Goal: Transaction & Acquisition: Obtain resource

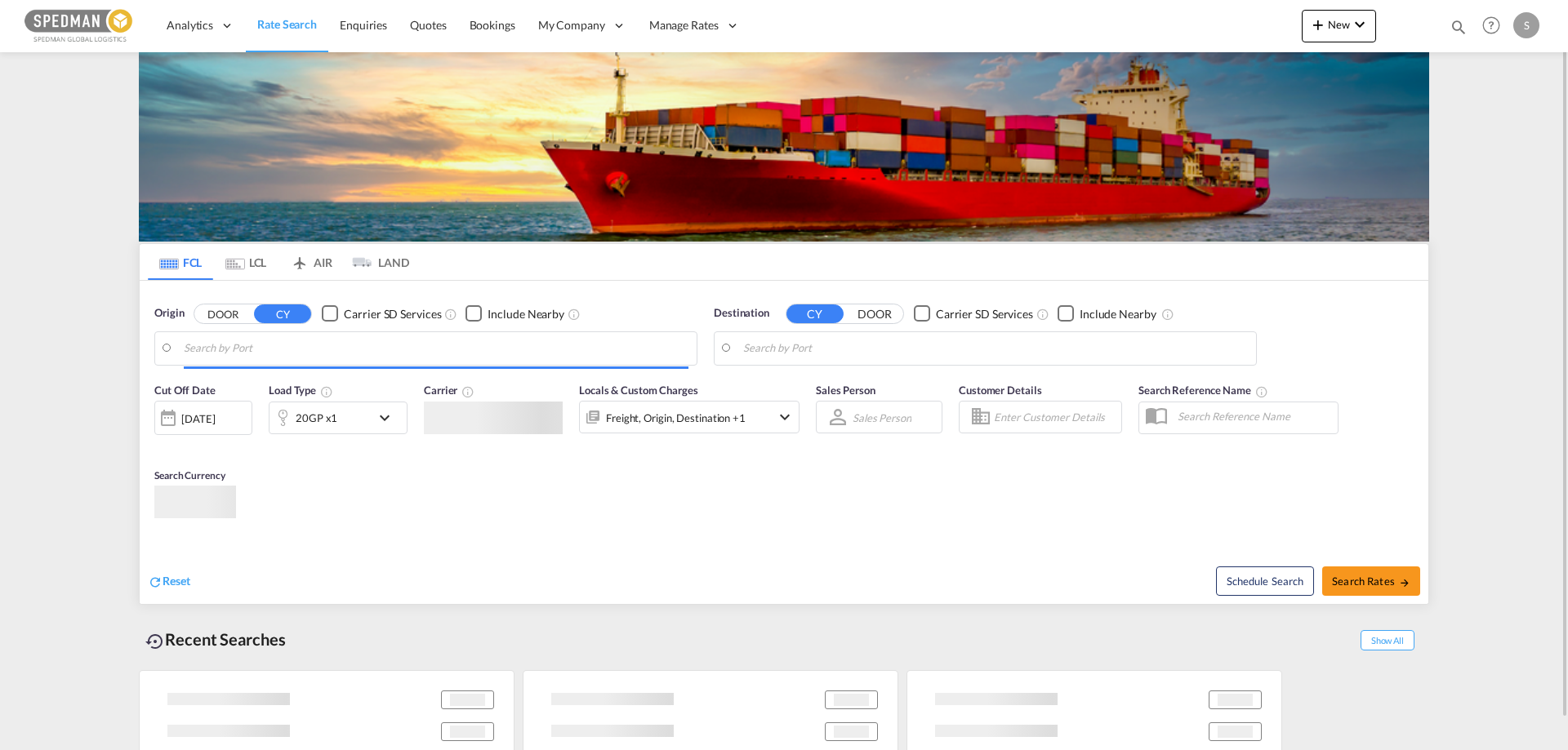
type input "[GEOGRAPHIC_DATA], [GEOGRAPHIC_DATA]"
type input "[GEOGRAPHIC_DATA], PKKHI"
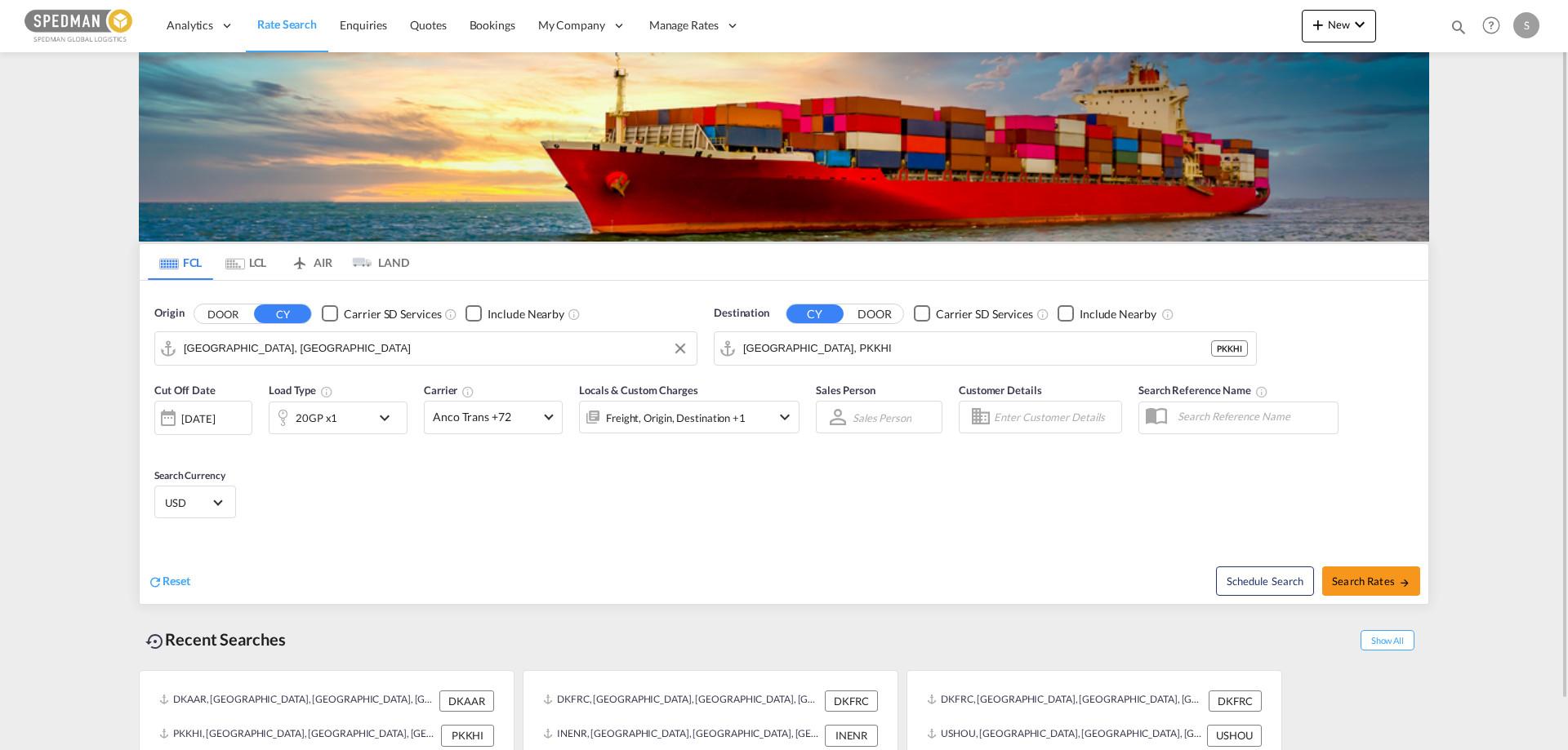
click at [271, 348] on input "[GEOGRAPHIC_DATA], [GEOGRAPHIC_DATA]" at bounding box center [435, 348] width 504 height 25
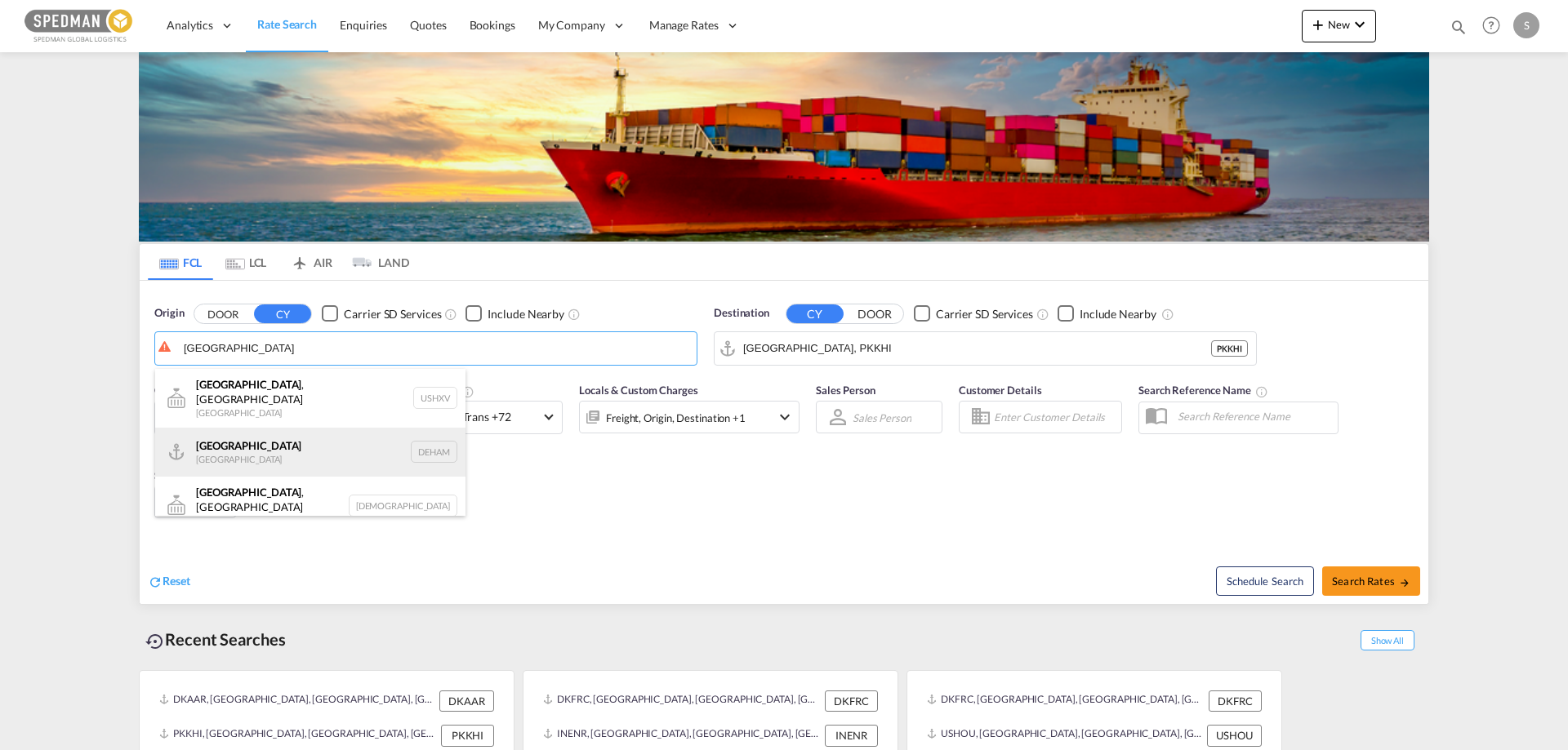
click at [224, 447] on div "[GEOGRAPHIC_DATA] [GEOGRAPHIC_DATA] DEHAM" at bounding box center [310, 452] width 310 height 49
type input "[GEOGRAPHIC_DATA], [GEOGRAPHIC_DATA]"
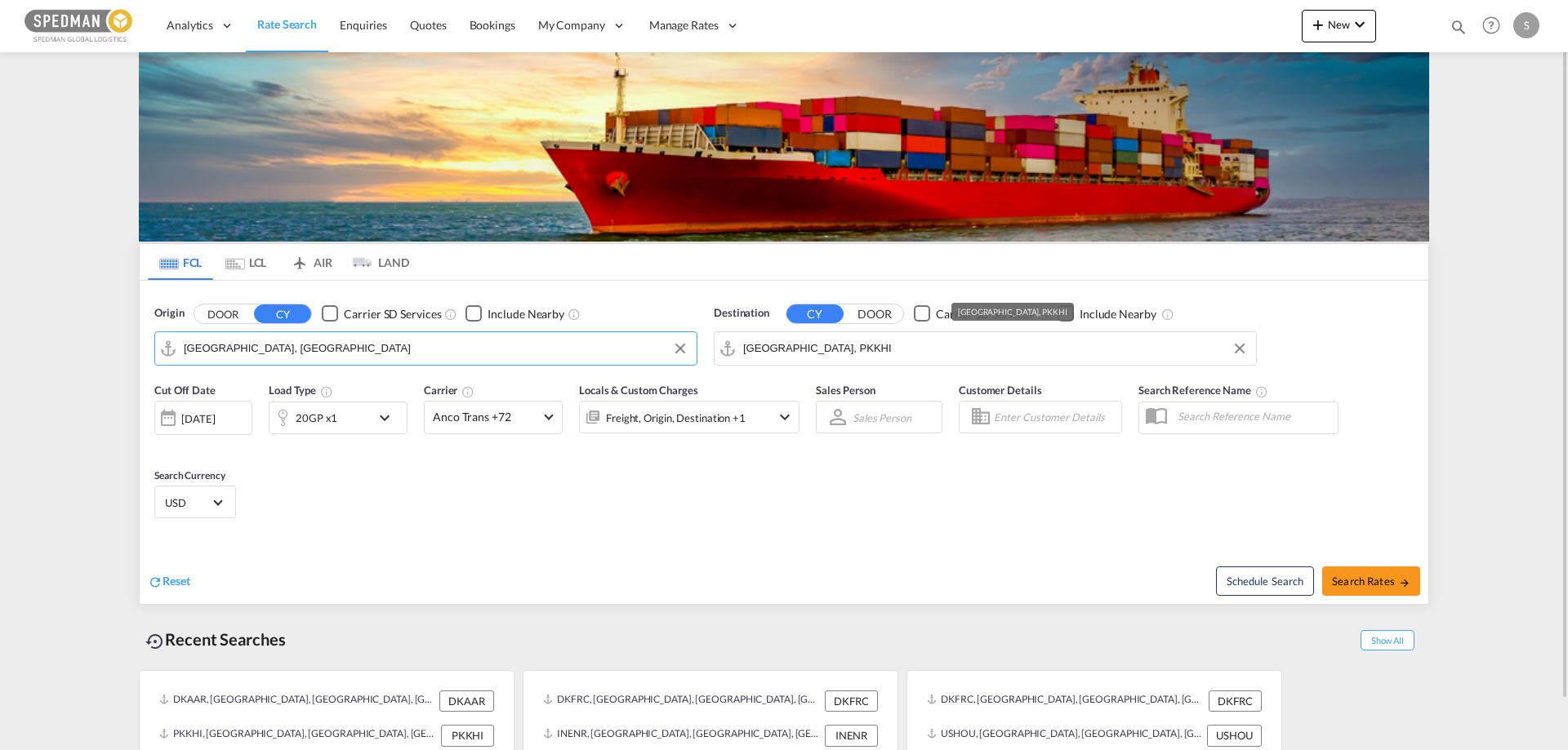
click at [864, 352] on input "[GEOGRAPHIC_DATA], PKKHI" at bounding box center [995, 348] width 504 height 25
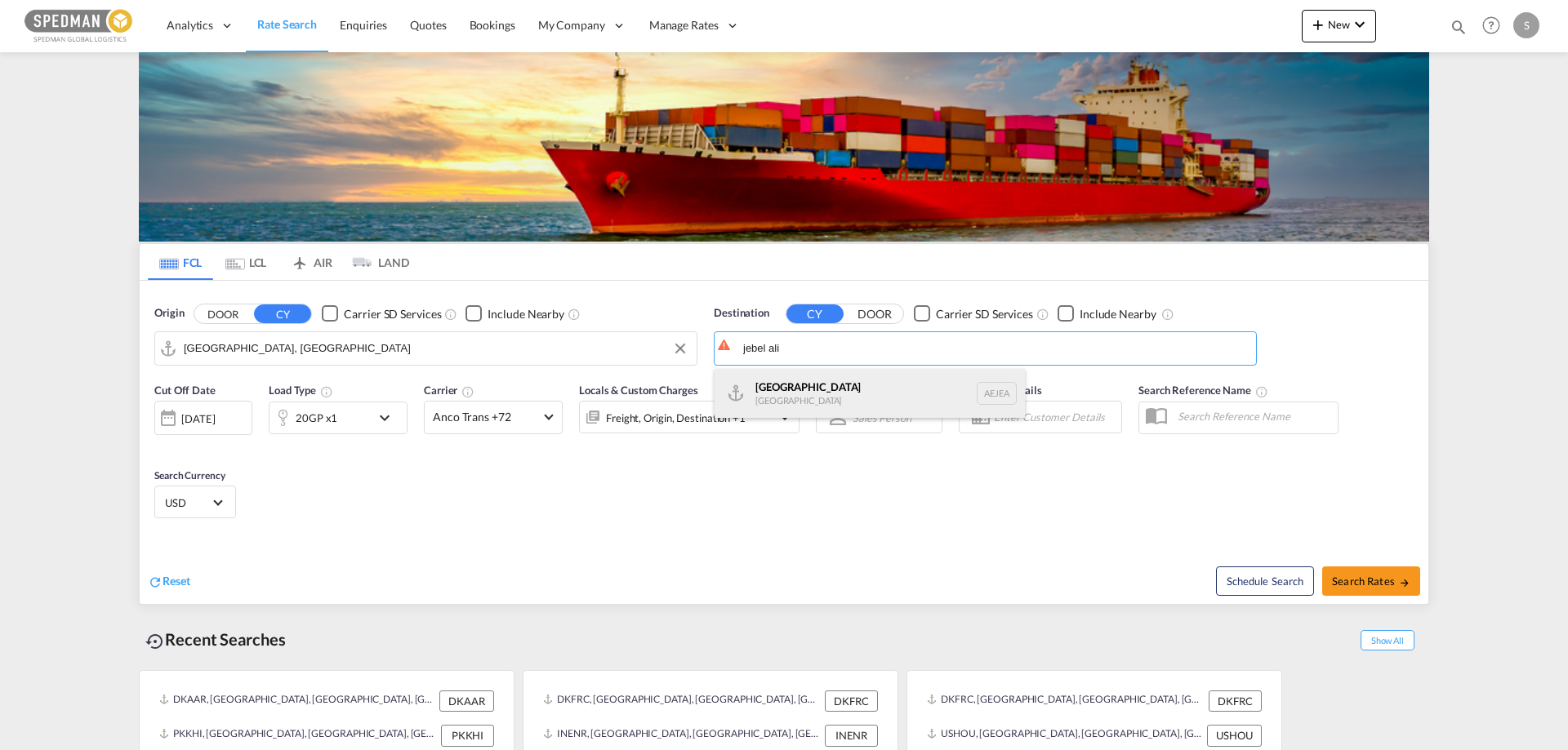
click at [766, 400] on div "[GEOGRAPHIC_DATA] [GEOGRAPHIC_DATA]" at bounding box center [869, 393] width 310 height 49
type input "[GEOGRAPHIC_DATA], [GEOGRAPHIC_DATA]"
click at [391, 530] on div "Cut Off Date [DATE] [DATE] Load Type 20GP x1 Carrier Anco Trans +72 Online Rate…" at bounding box center [783, 453] width 1288 height 159
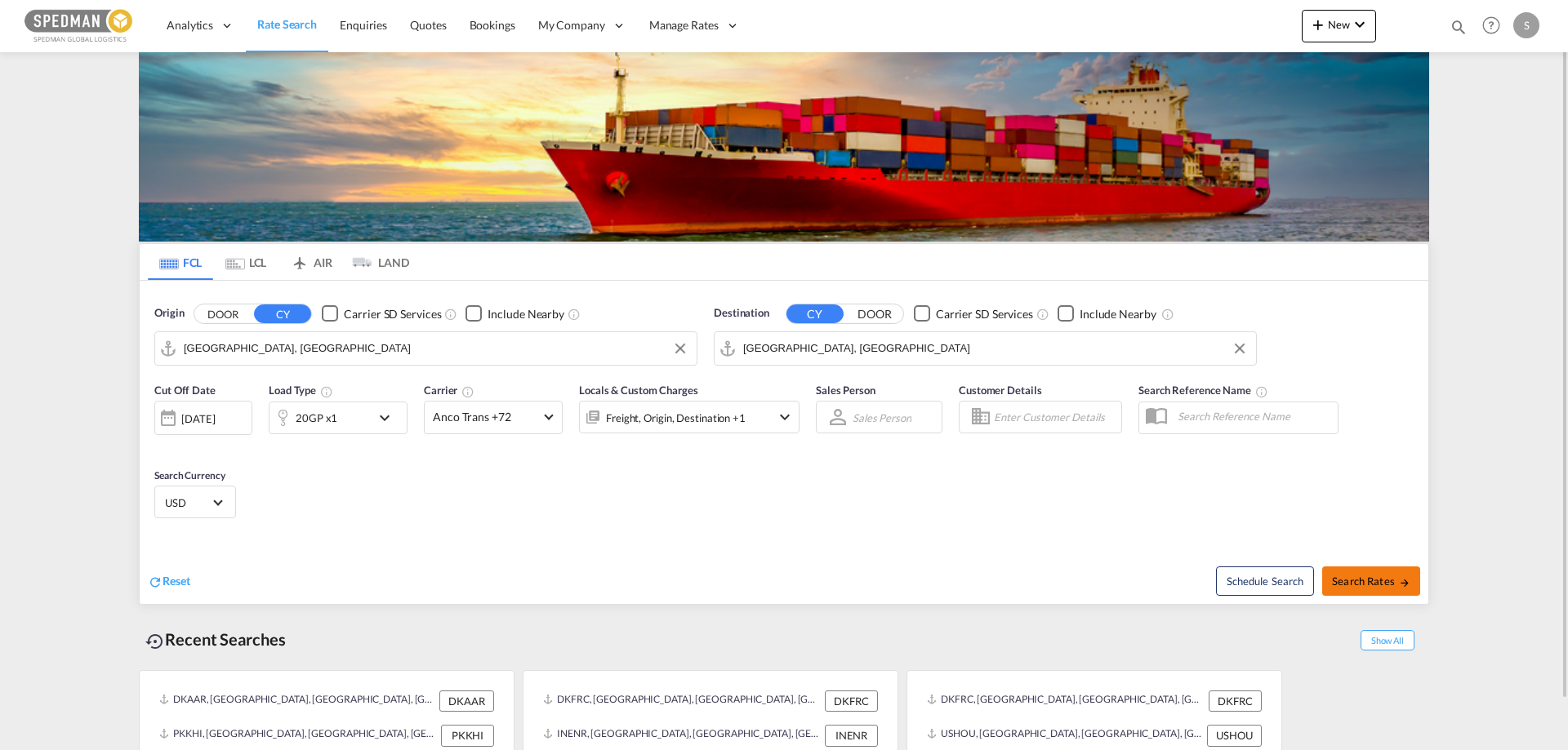
click at [1385, 580] on span "Search Rates" at bounding box center [1371, 581] width 79 height 13
type input "DEHAM to AEJEA / [DATE]"
